Goal: Task Accomplishment & Management: Complete application form

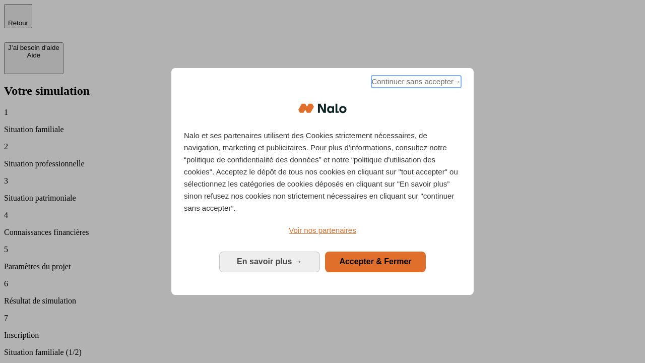
click at [415, 83] on span "Continuer sans accepter →" at bounding box center [416, 82] width 90 height 12
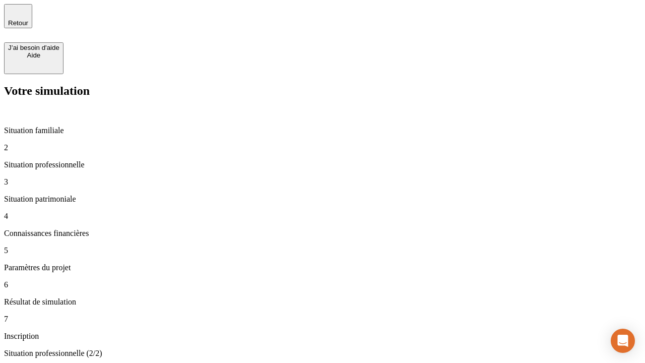
type input "30 000"
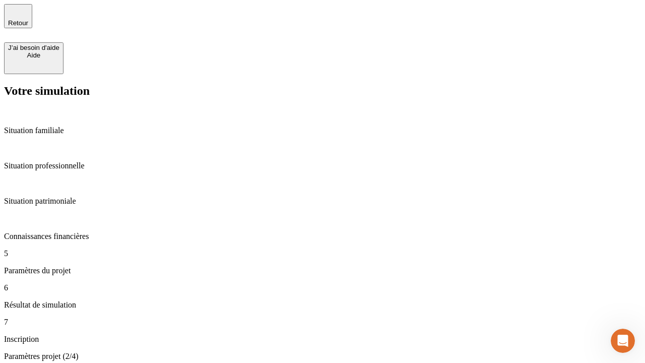
type input "25"
type input "1 000"
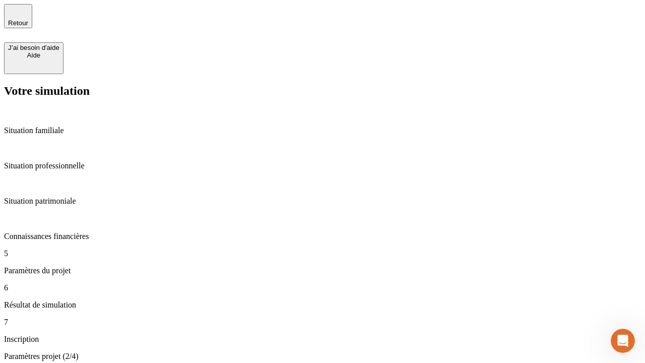
type input "640"
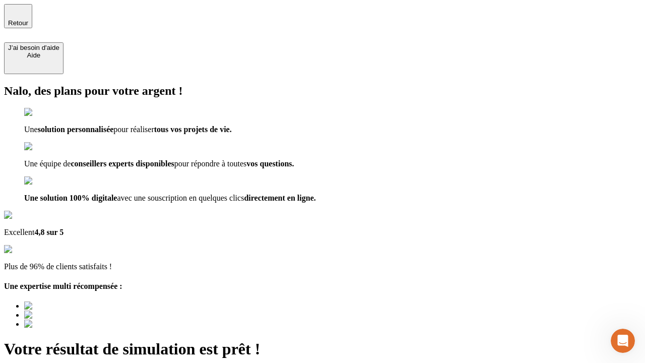
type input "[EMAIL_ADDRESS][PERSON_NAME][DOMAIN_NAME]"
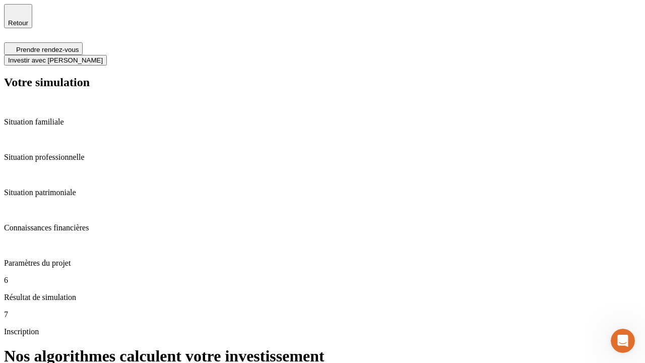
scroll to position [4, 0]
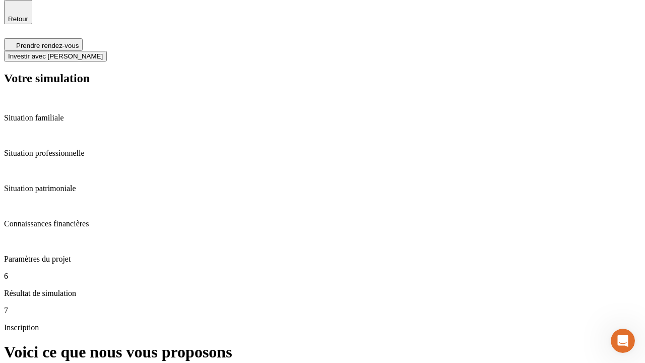
click at [103, 52] on span "Investir avec [PERSON_NAME]" at bounding box center [55, 56] width 95 height 8
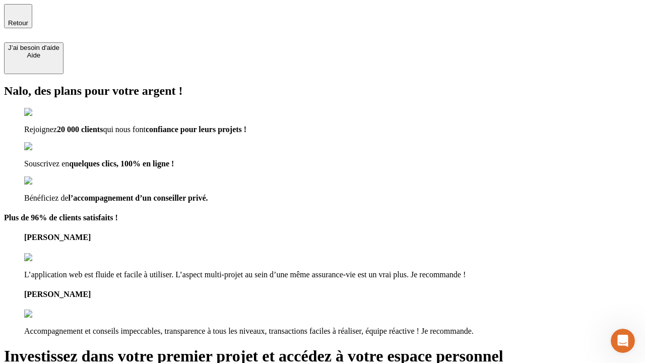
type input "[PERSON_NAME][EMAIL_ADDRESS][DOMAIN_NAME]"
